Goal: Information Seeking & Learning: Learn about a topic

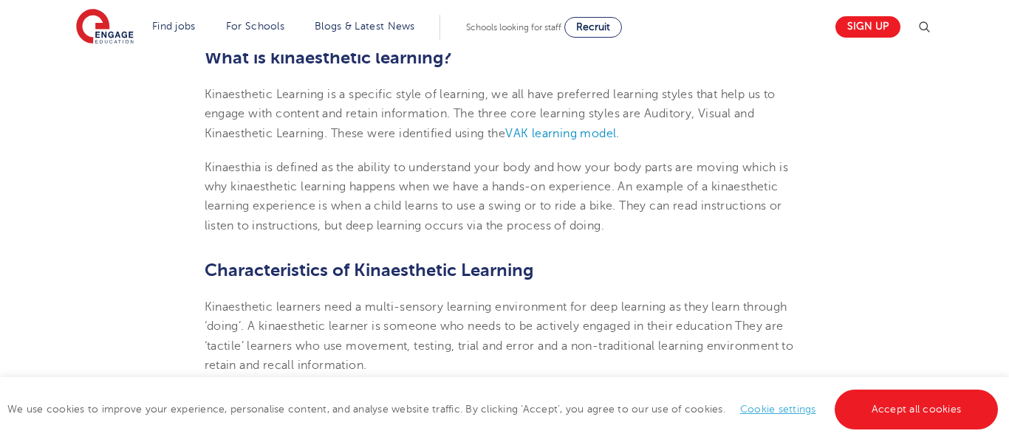
scroll to position [500, 0]
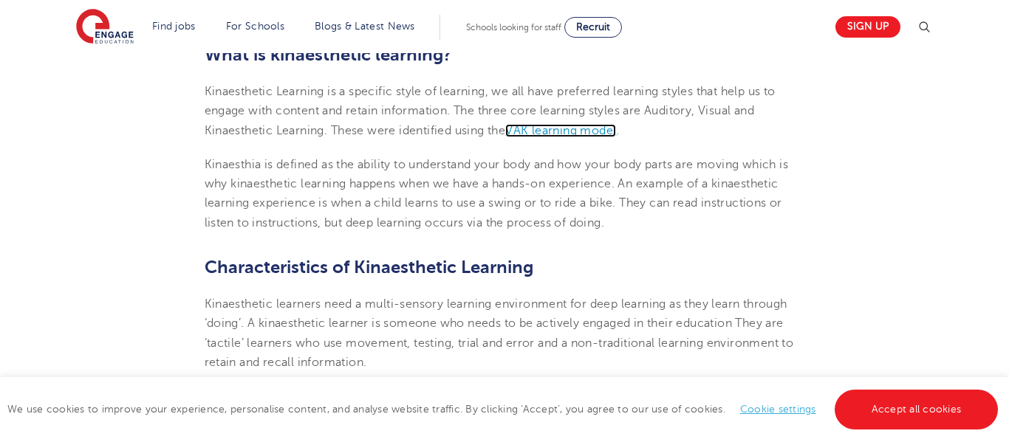
click at [565, 137] on span "VAK learning model" at bounding box center [560, 130] width 111 height 13
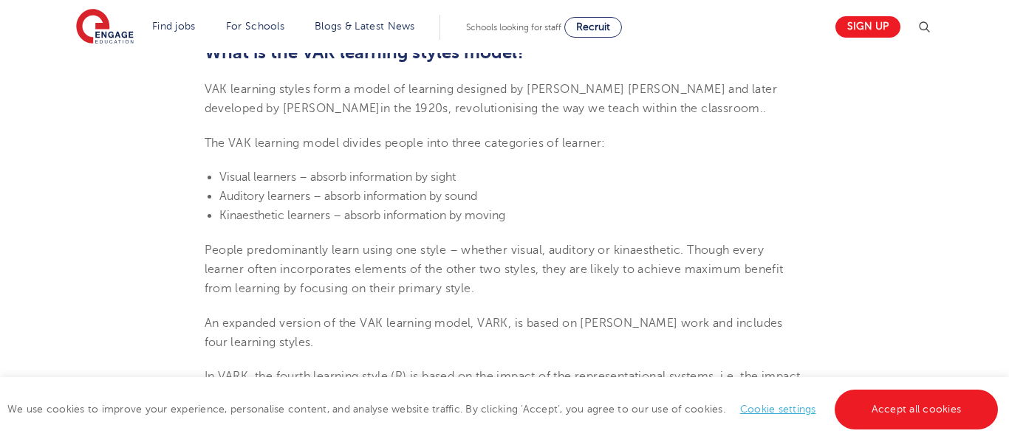
scroll to position [504, 0]
